Goal: Check status: Check status

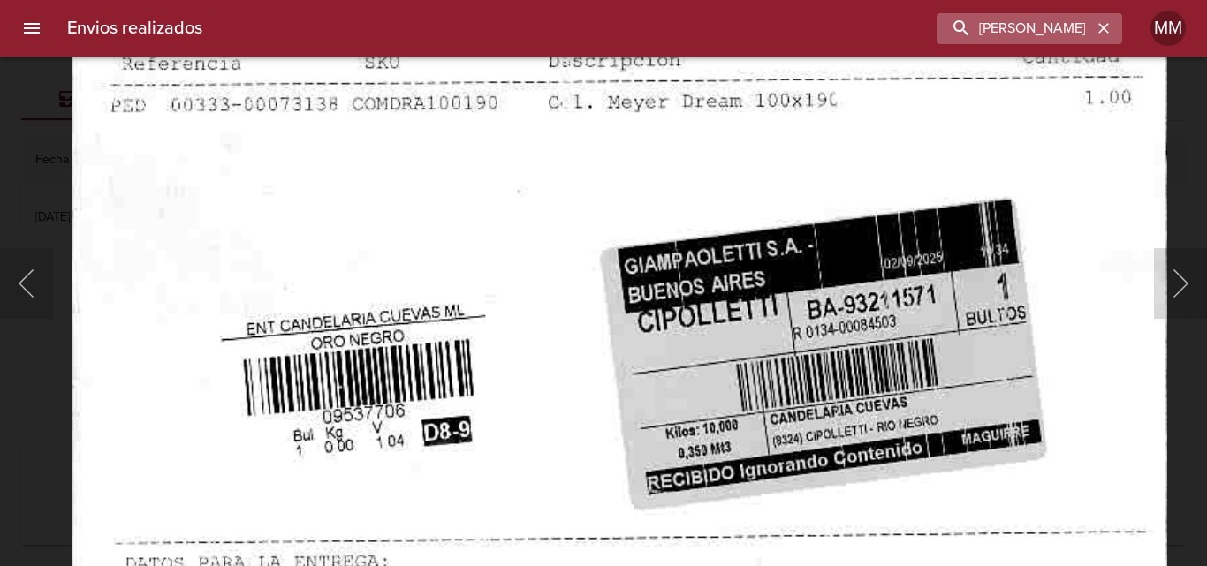
click at [1106, 30] on icon "button" at bounding box center [1103, 28] width 11 height 11
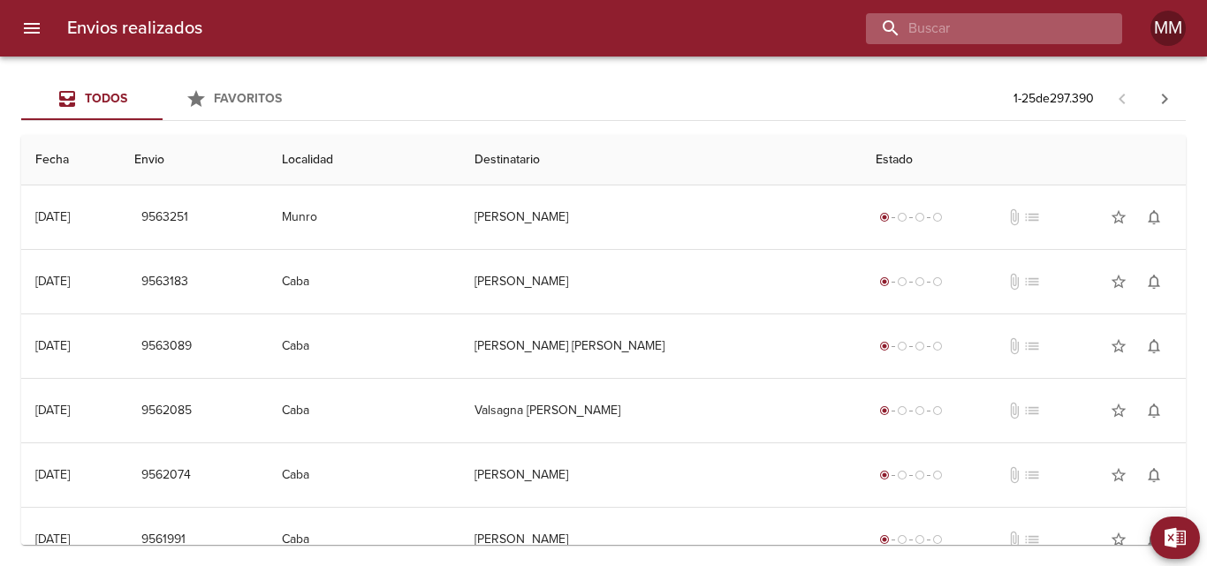
click at [1013, 27] on input "buscar" at bounding box center [979, 28] width 226 height 31
paste input "[PERSON_NAME] ML"
type input "[PERSON_NAME] ML"
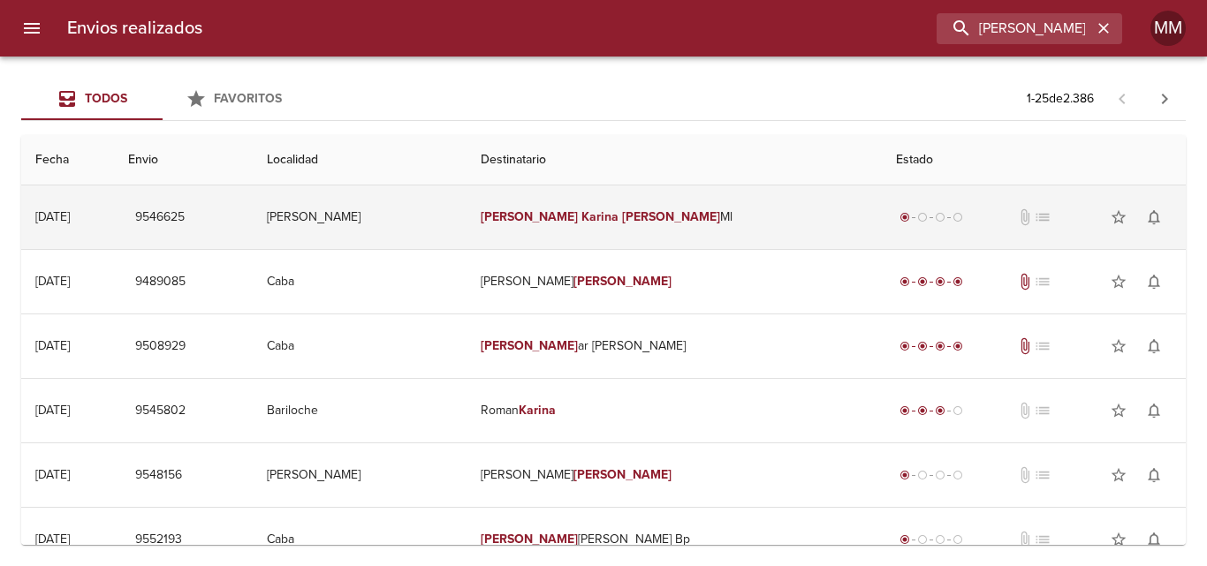
click at [581, 214] on em "Karina" at bounding box center [599, 216] width 37 height 15
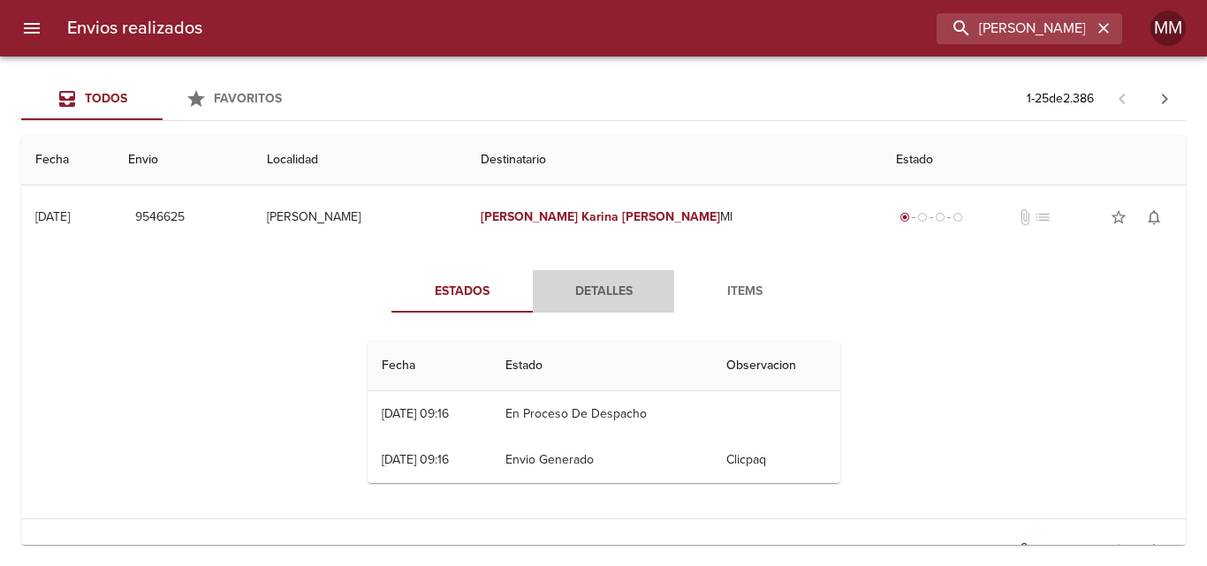
click at [580, 300] on span "Detalles" at bounding box center [603, 292] width 120 height 22
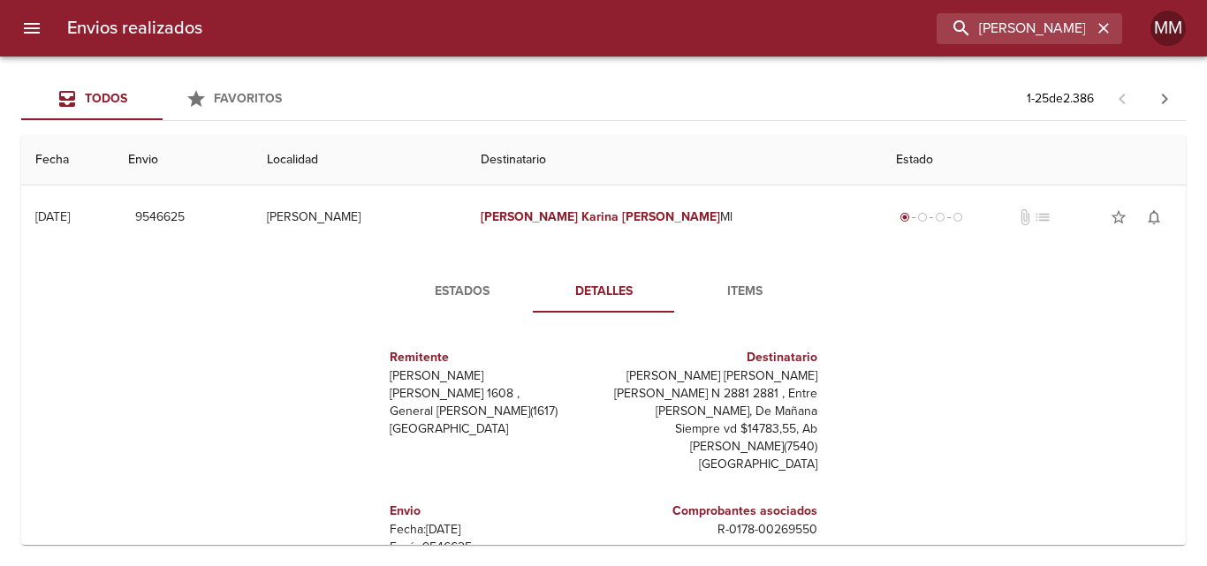
drag, startPoint x: 650, startPoint y: 376, endPoint x: 858, endPoint y: 367, distance: 207.9
click at [858, 367] on div "Estados Detalles Items Remitente [PERSON_NAME] [PERSON_NAME] 1608 , General [PE…" at bounding box center [603, 475] width 1136 height 452
drag, startPoint x: 810, startPoint y: 377, endPoint x: 669, endPoint y: 376, distance: 141.4
click at [669, 376] on div "Destinatario [PERSON_NAME] [PERSON_NAME] N 2881 2881 , Entre [PERSON_NAME], De …" at bounding box center [714, 411] width 221 height 154
copy p "[PERSON_NAME] [PERSON_NAME]"
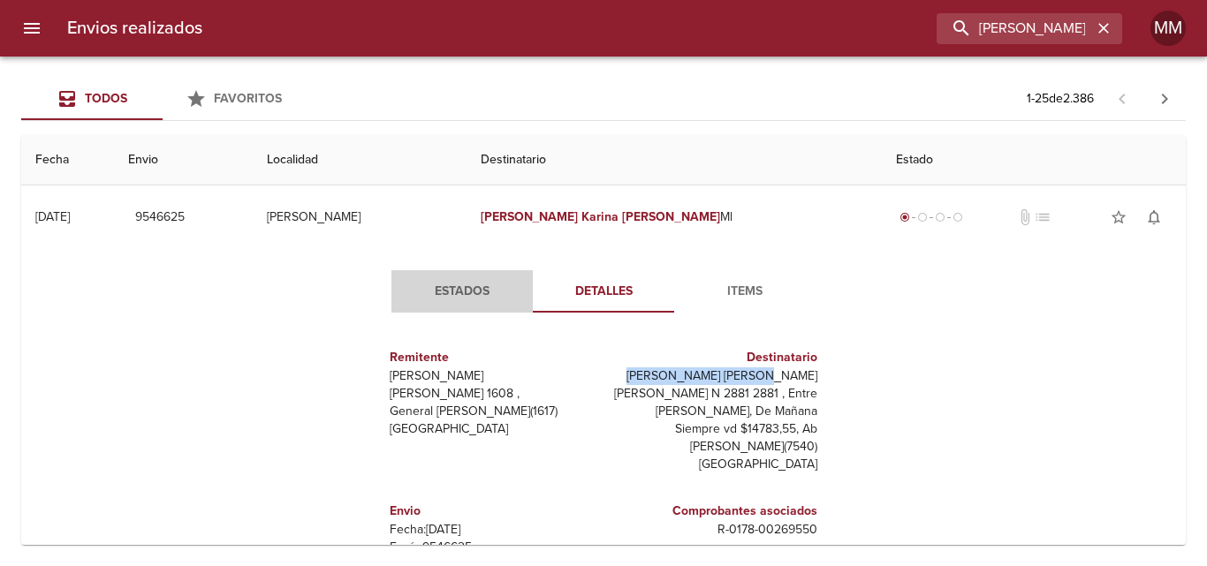
click at [457, 291] on span "Estados" at bounding box center [462, 292] width 120 height 22
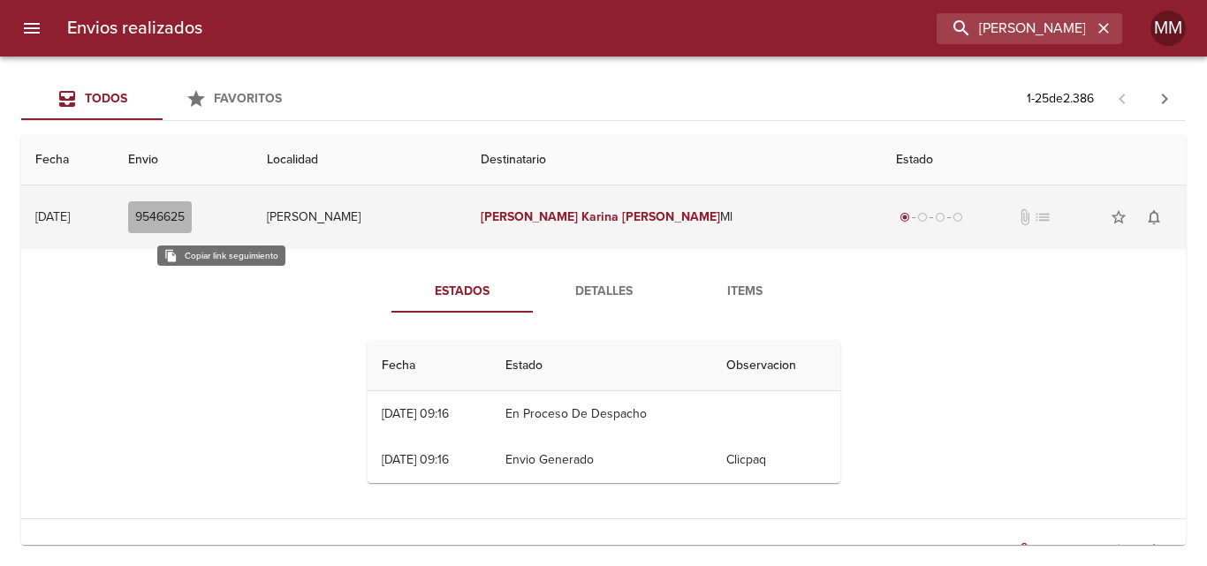
click at [185, 216] on span "9546625" at bounding box center [159, 218] width 49 height 22
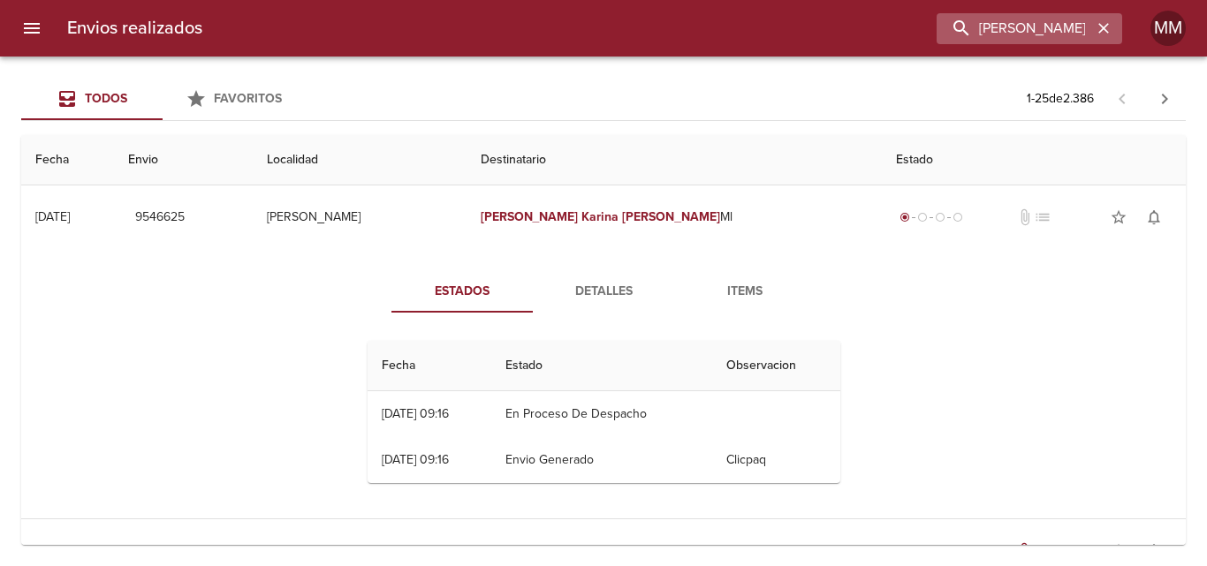
click at [1104, 27] on icon "button" at bounding box center [1104, 28] width 18 height 18
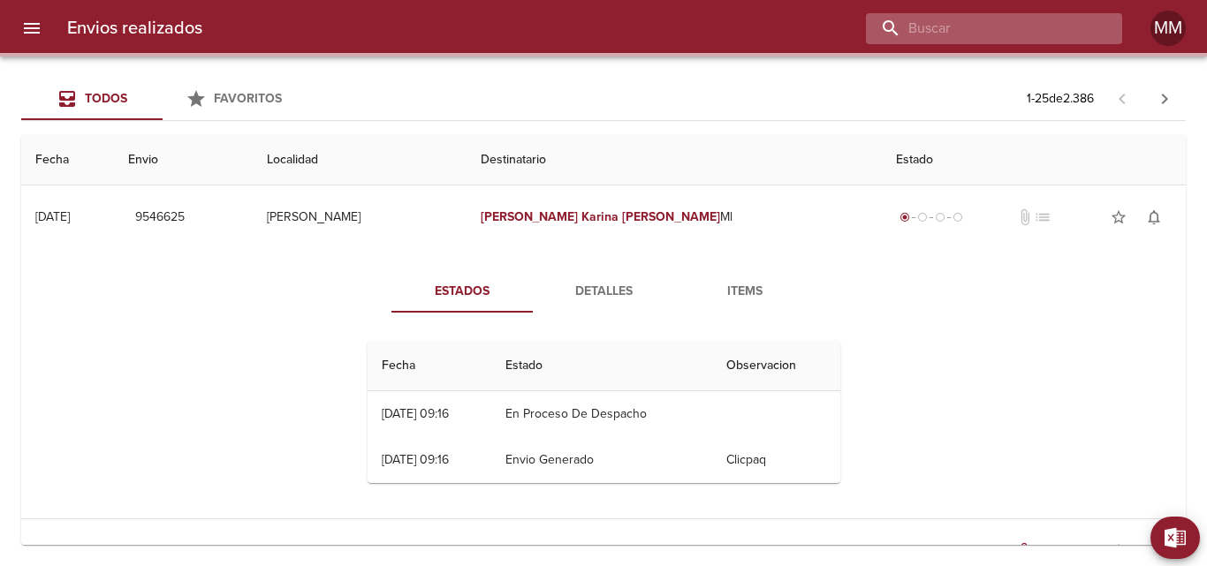
click at [1038, 26] on input "buscar" at bounding box center [979, 28] width 226 height 31
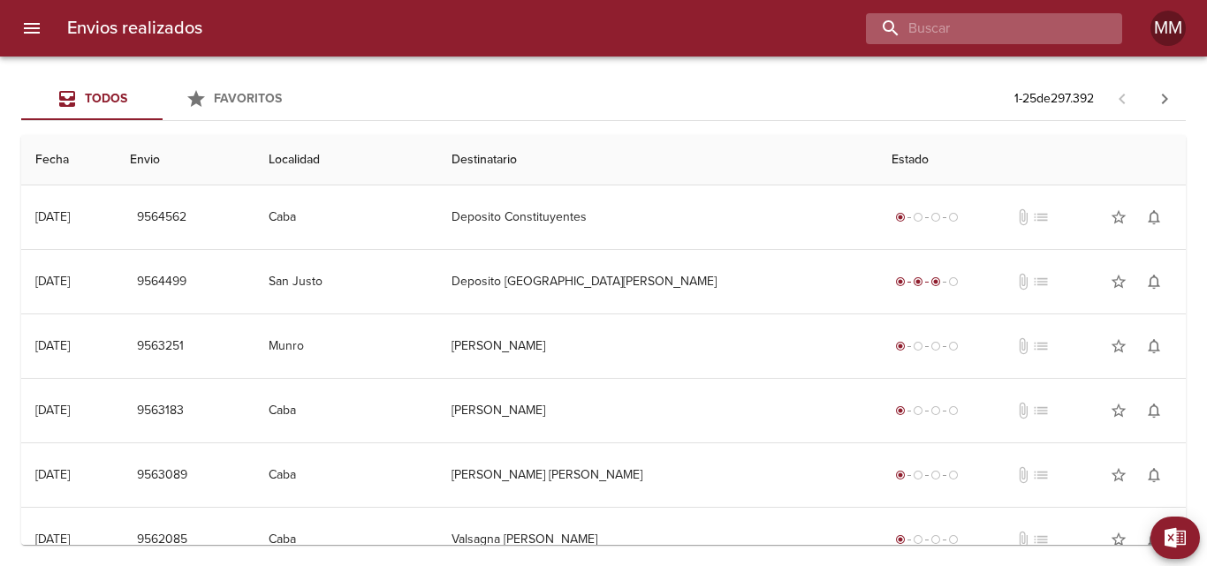
paste input "[PERSON_NAME] [PERSON_NAME]"
type input "[PERSON_NAME] [PERSON_NAME]"
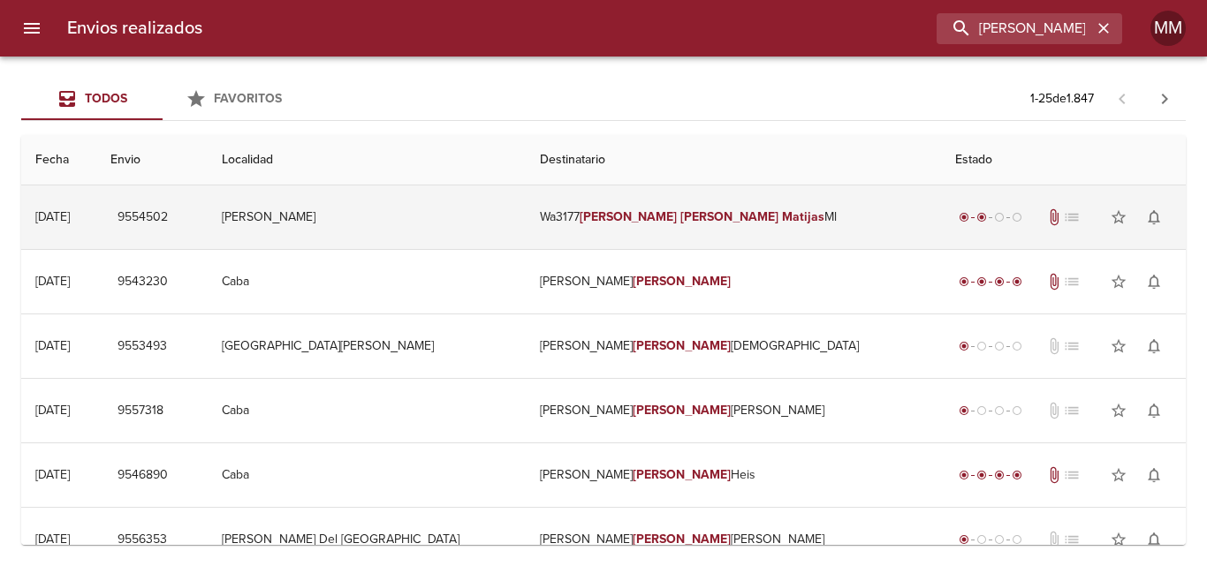
click at [680, 212] on em "[PERSON_NAME]" at bounding box center [729, 216] width 98 height 15
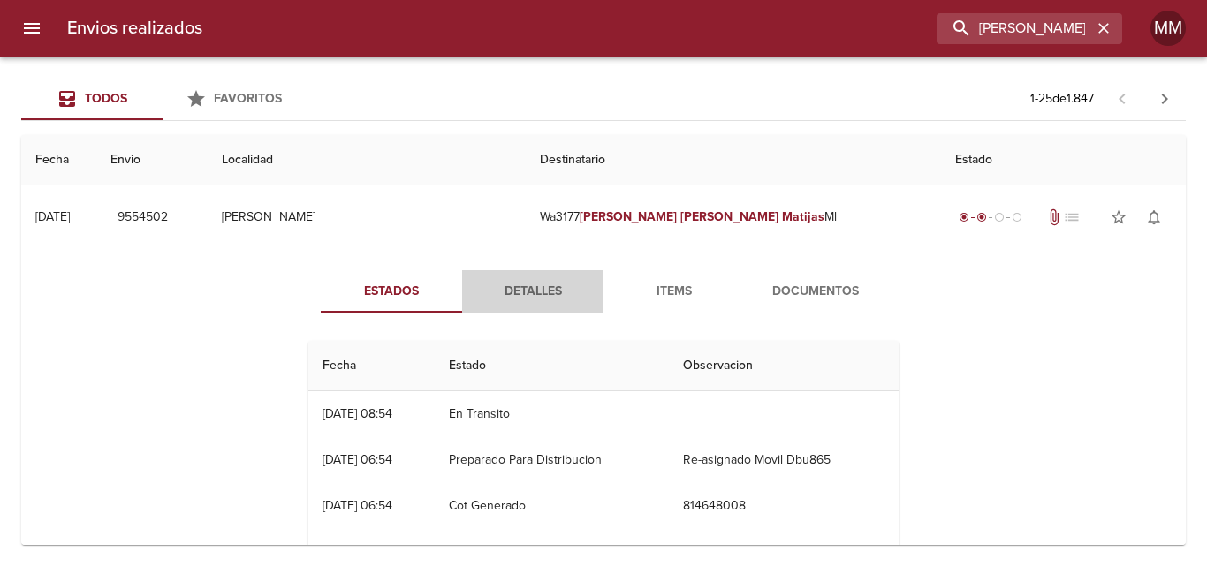
click at [523, 292] on span "Detalles" at bounding box center [533, 292] width 120 height 22
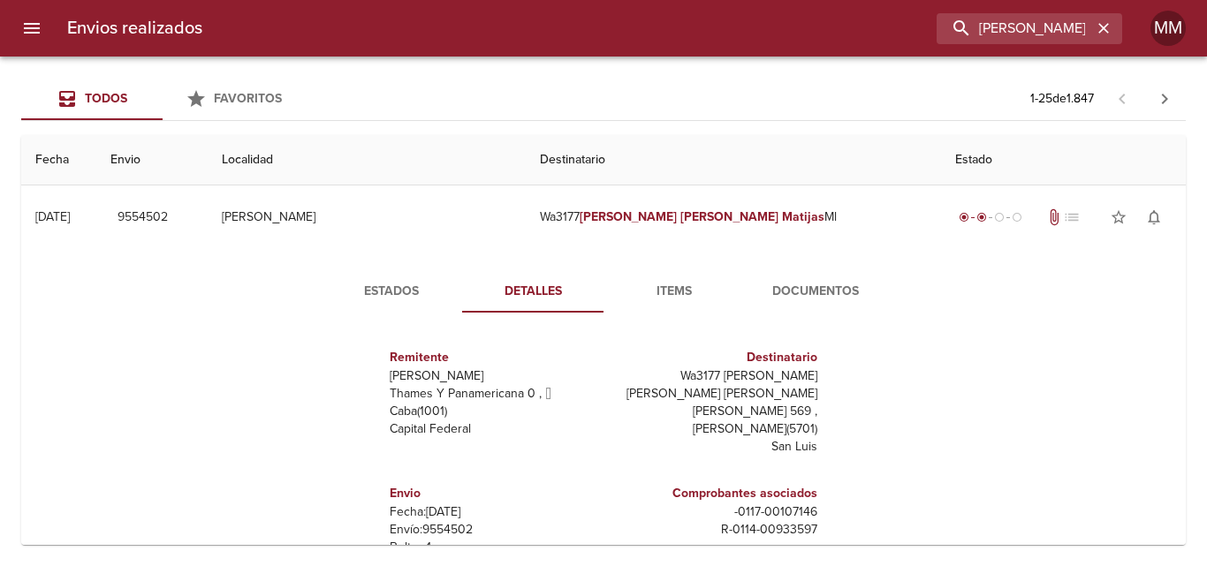
click at [669, 286] on span "Items" at bounding box center [674, 292] width 120 height 22
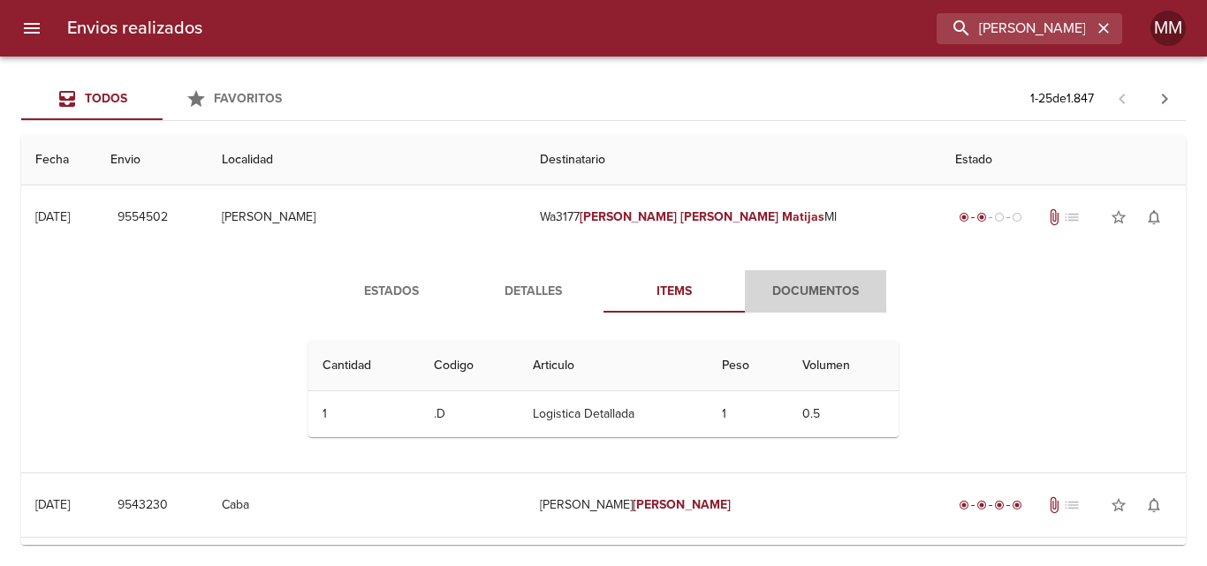
click at [810, 289] on span "Documentos" at bounding box center [815, 292] width 120 height 22
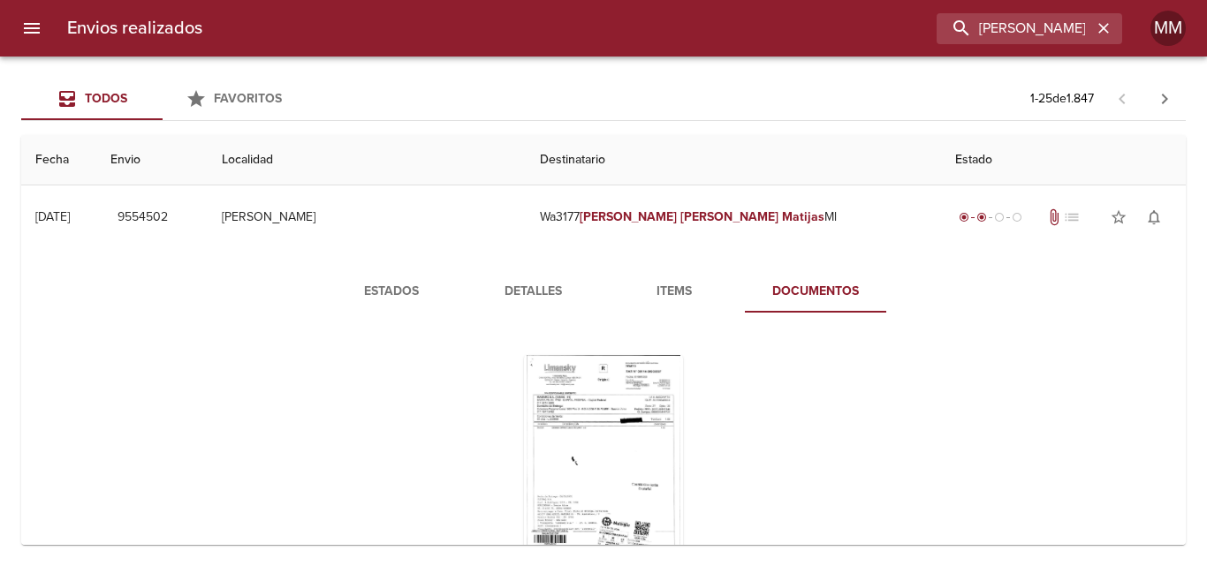
click at [516, 290] on span "Detalles" at bounding box center [533, 292] width 120 height 22
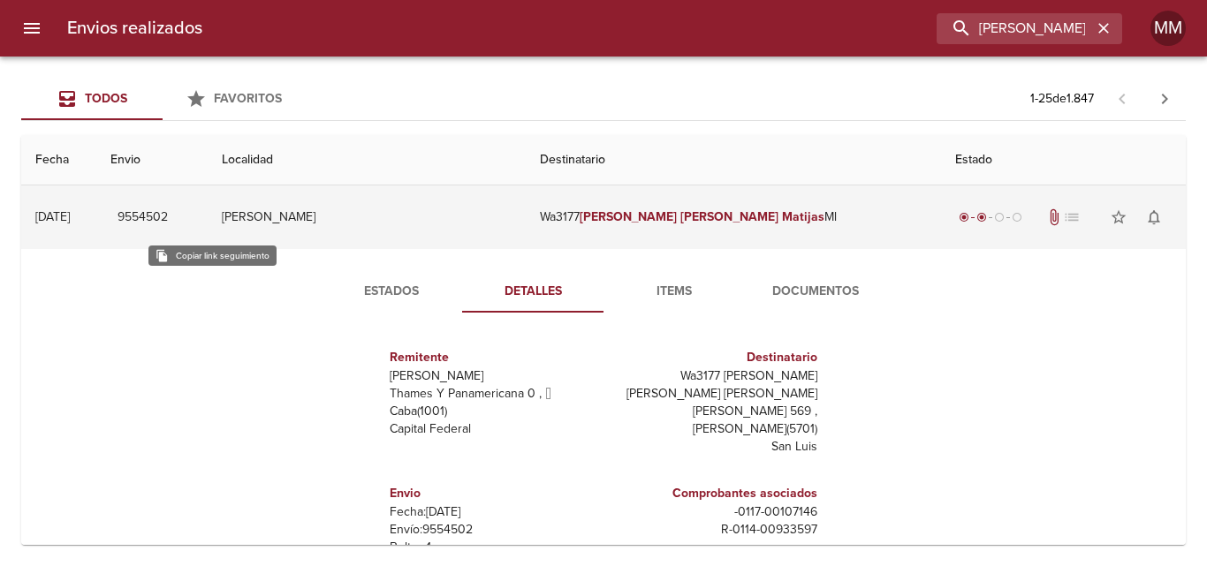
click at [168, 222] on span "9554502" at bounding box center [143, 218] width 50 height 22
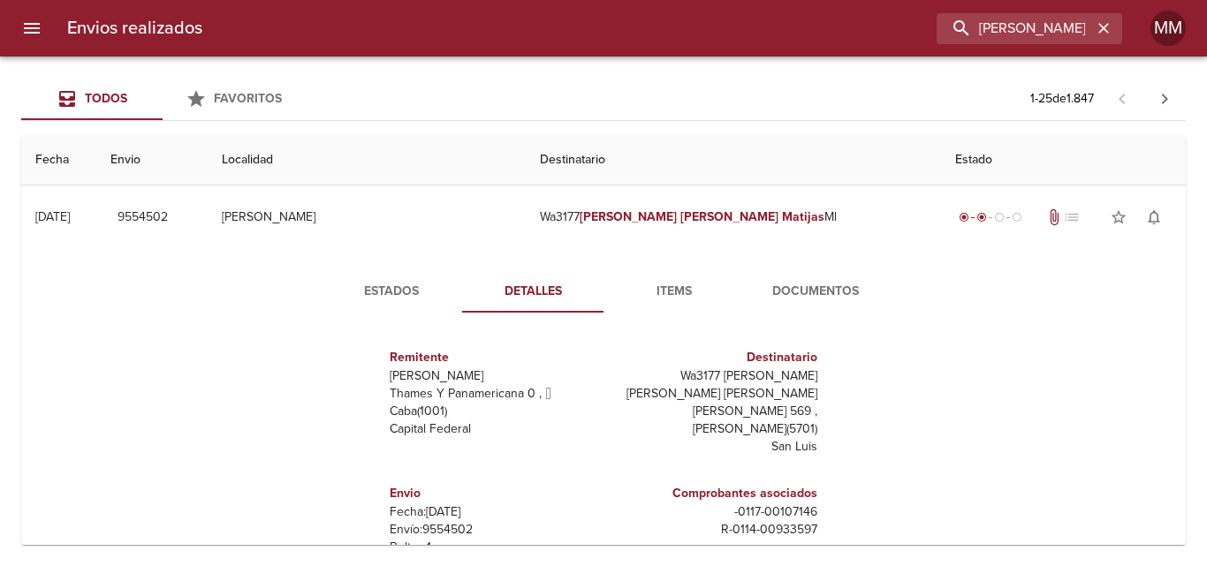
click at [390, 293] on span "Estados" at bounding box center [391, 292] width 120 height 22
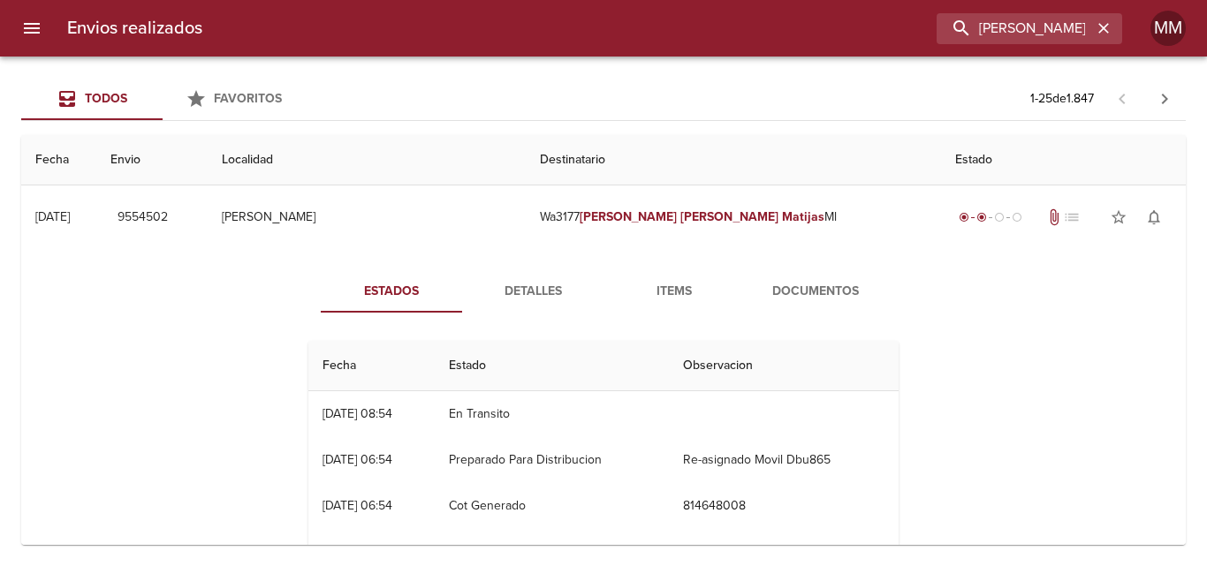
click at [528, 295] on span "Detalles" at bounding box center [533, 292] width 120 height 22
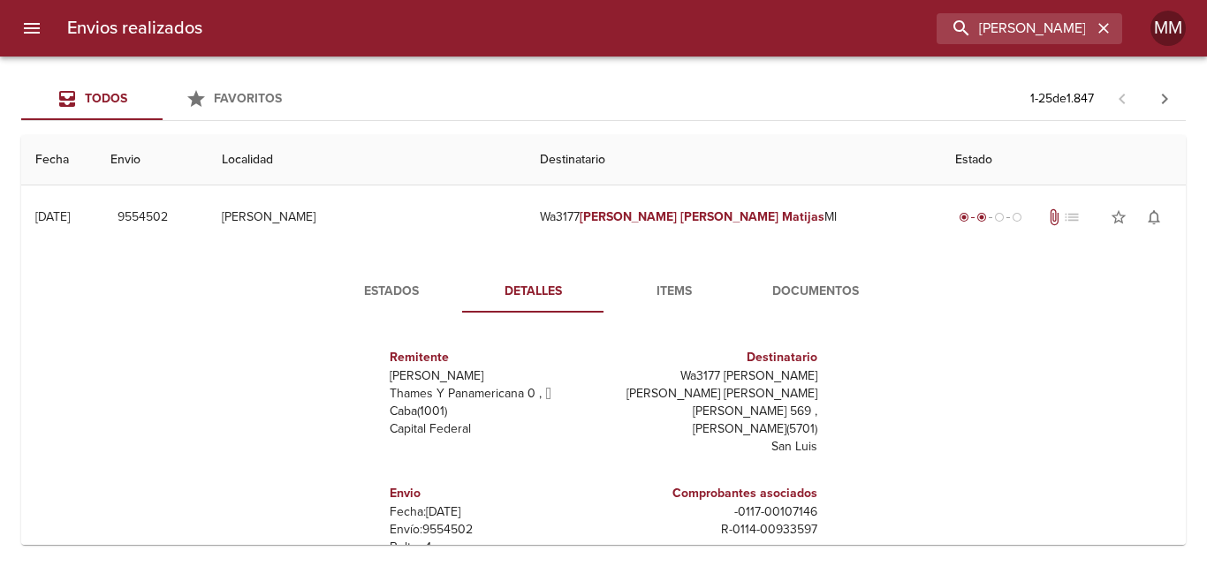
click at [667, 288] on span "Items" at bounding box center [674, 292] width 120 height 22
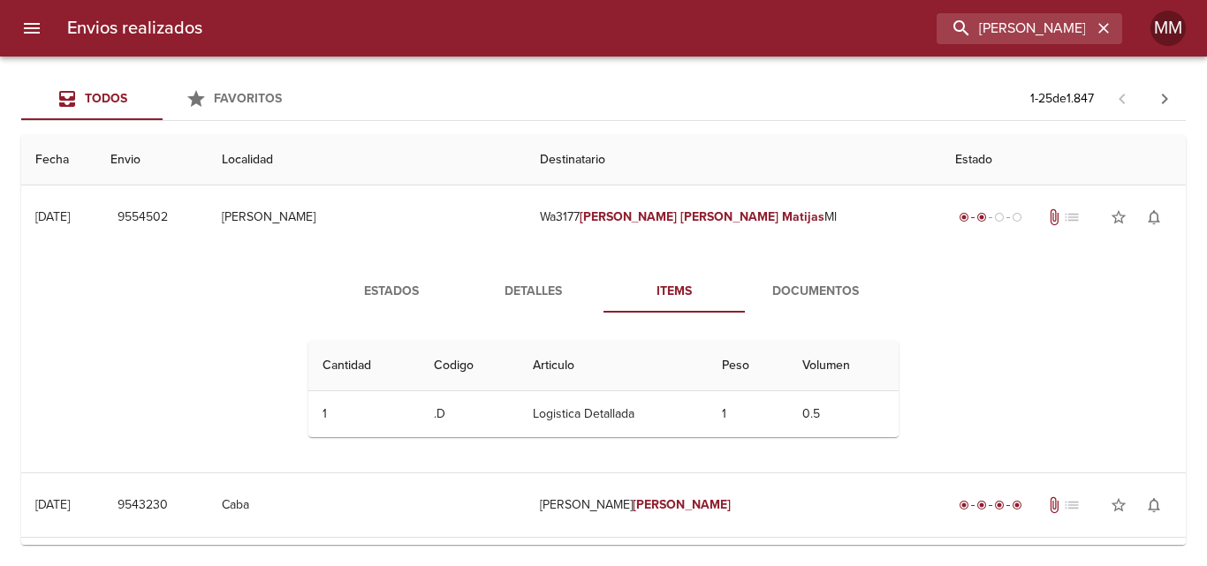
click at [367, 288] on span "Estados" at bounding box center [391, 292] width 120 height 22
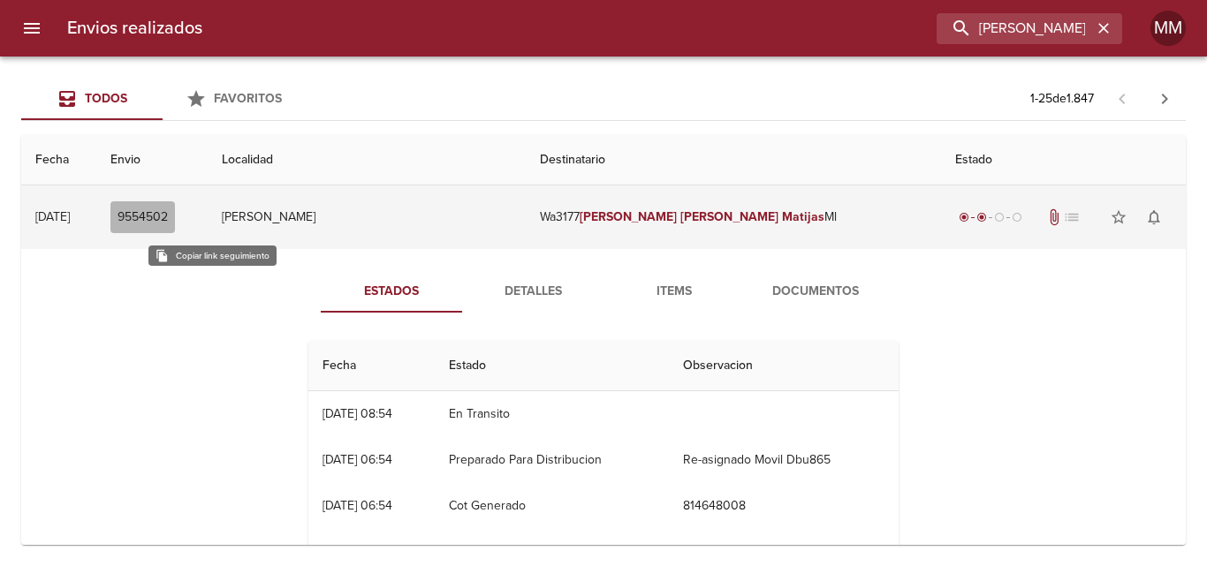
click at [168, 207] on span "9554502" at bounding box center [143, 218] width 50 height 22
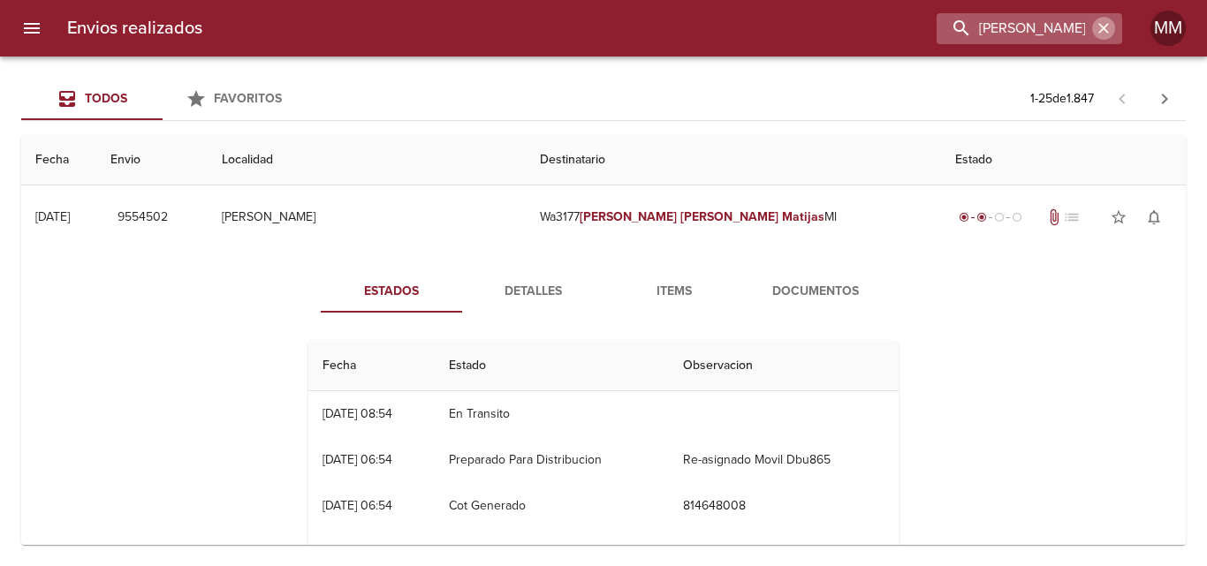
click at [1105, 30] on icon "button" at bounding box center [1103, 28] width 11 height 11
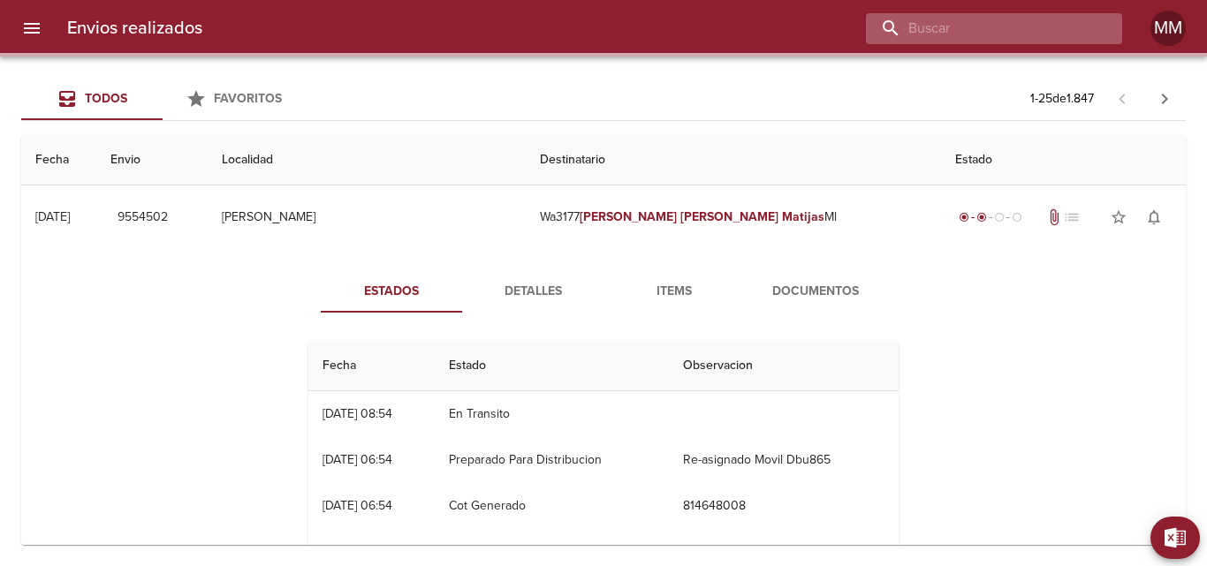
click at [1023, 33] on input "buscar" at bounding box center [979, 28] width 226 height 31
paste input "[PERSON_NAME]"
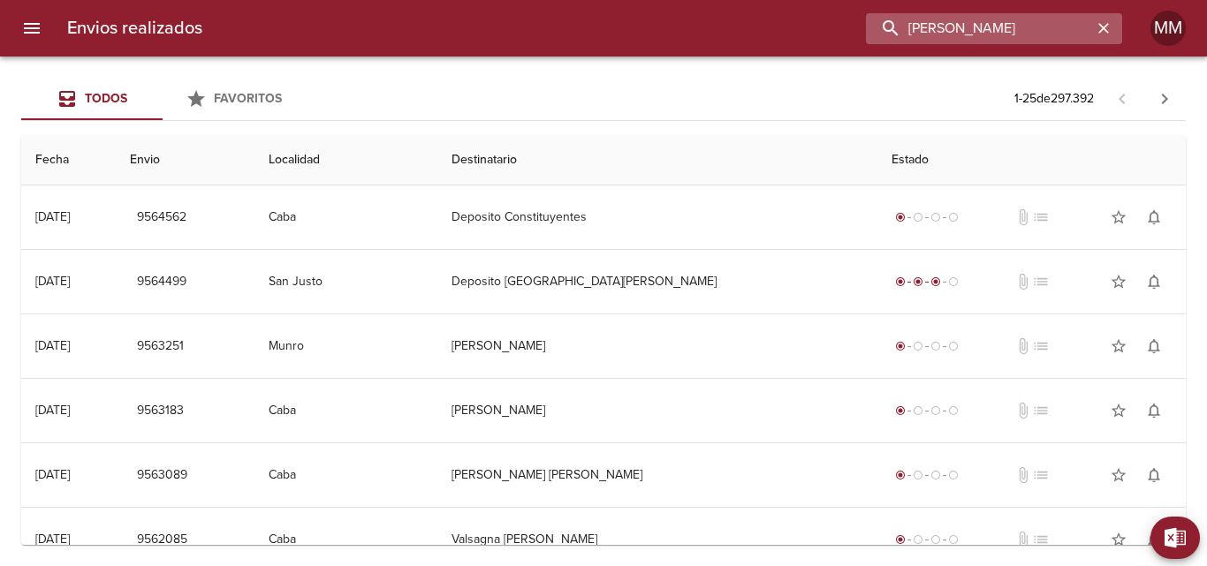
type input "[PERSON_NAME]"
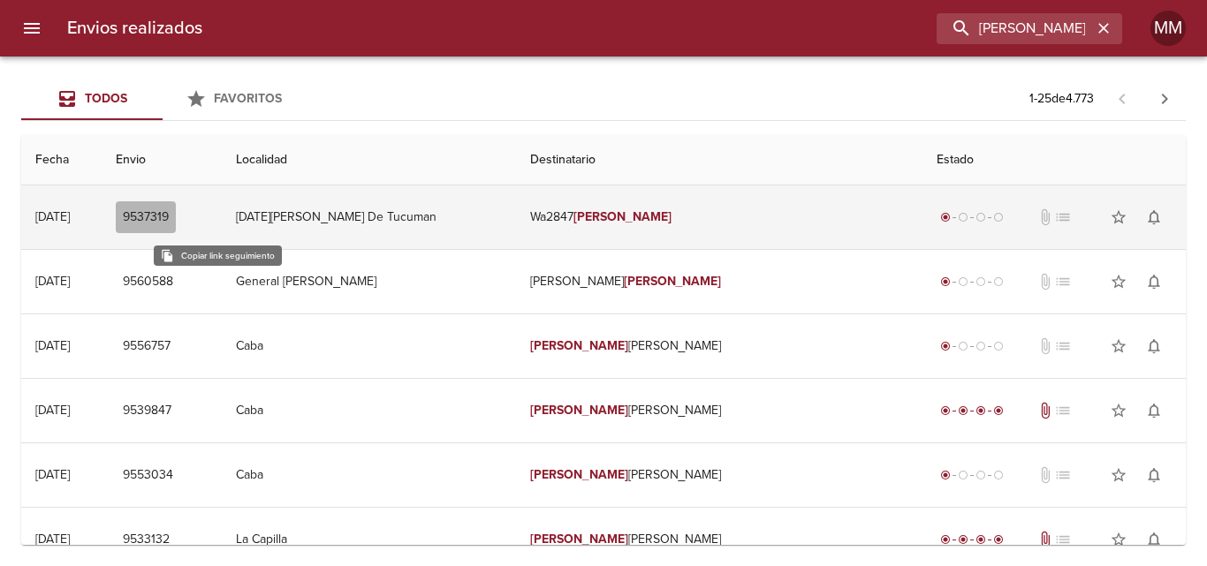
click at [169, 211] on span "9537319" at bounding box center [146, 218] width 46 height 22
click at [665, 218] on em "[PERSON_NAME]" at bounding box center [622, 216] width 98 height 15
